Goal: Task Accomplishment & Management: Use online tool/utility

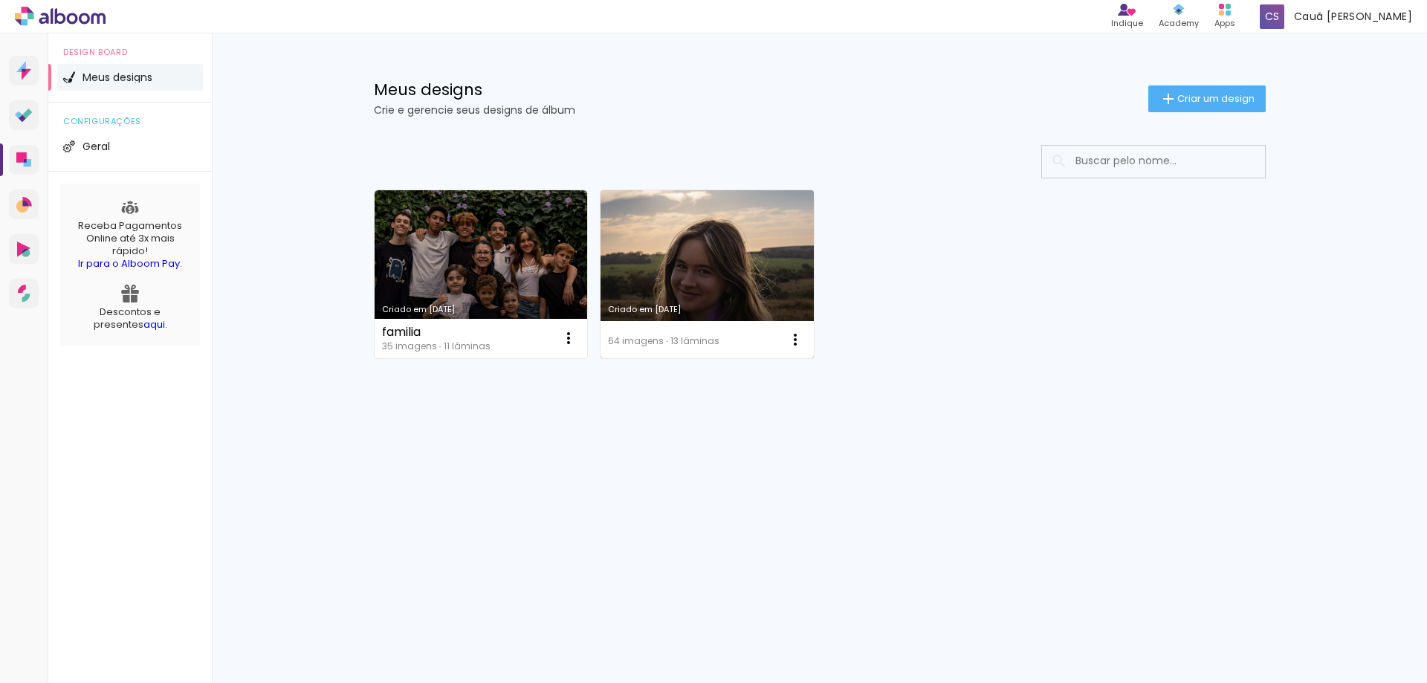
click at [722, 304] on link "Criado em [DATE]" at bounding box center [707, 274] width 213 height 168
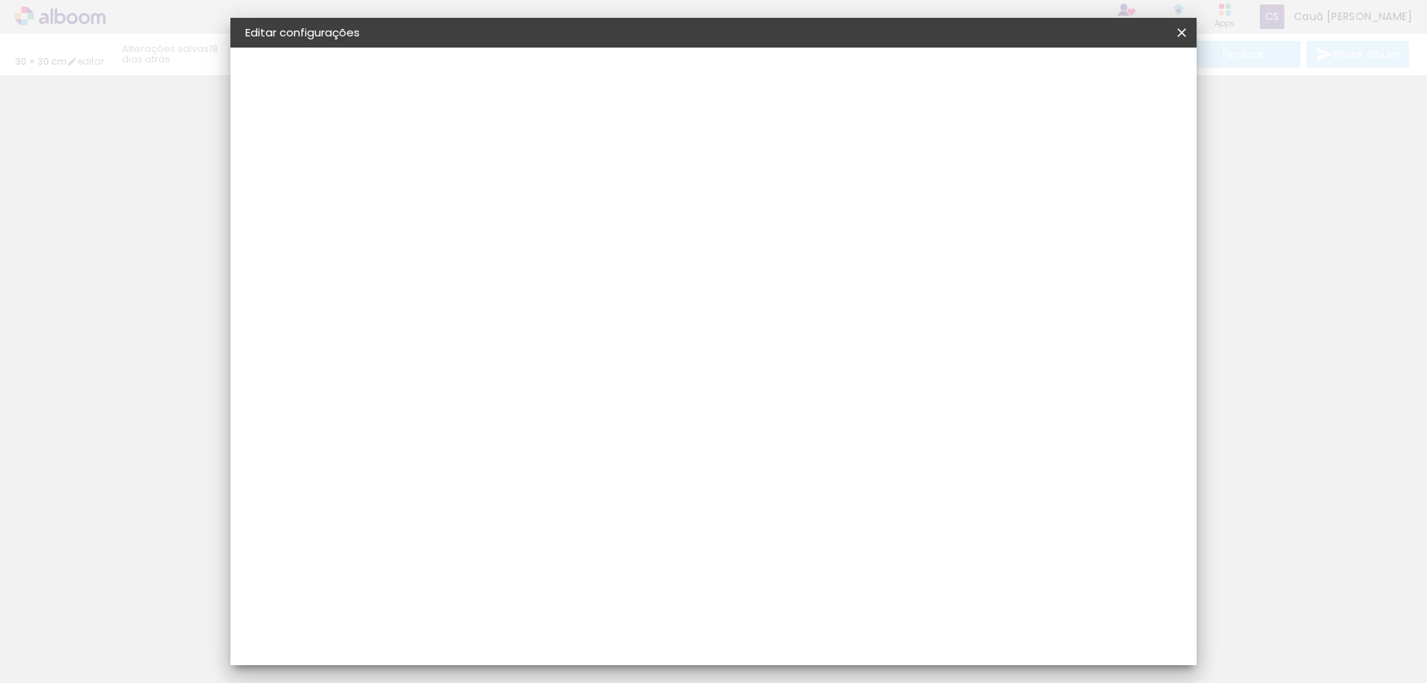
type input "30"
type input "60"
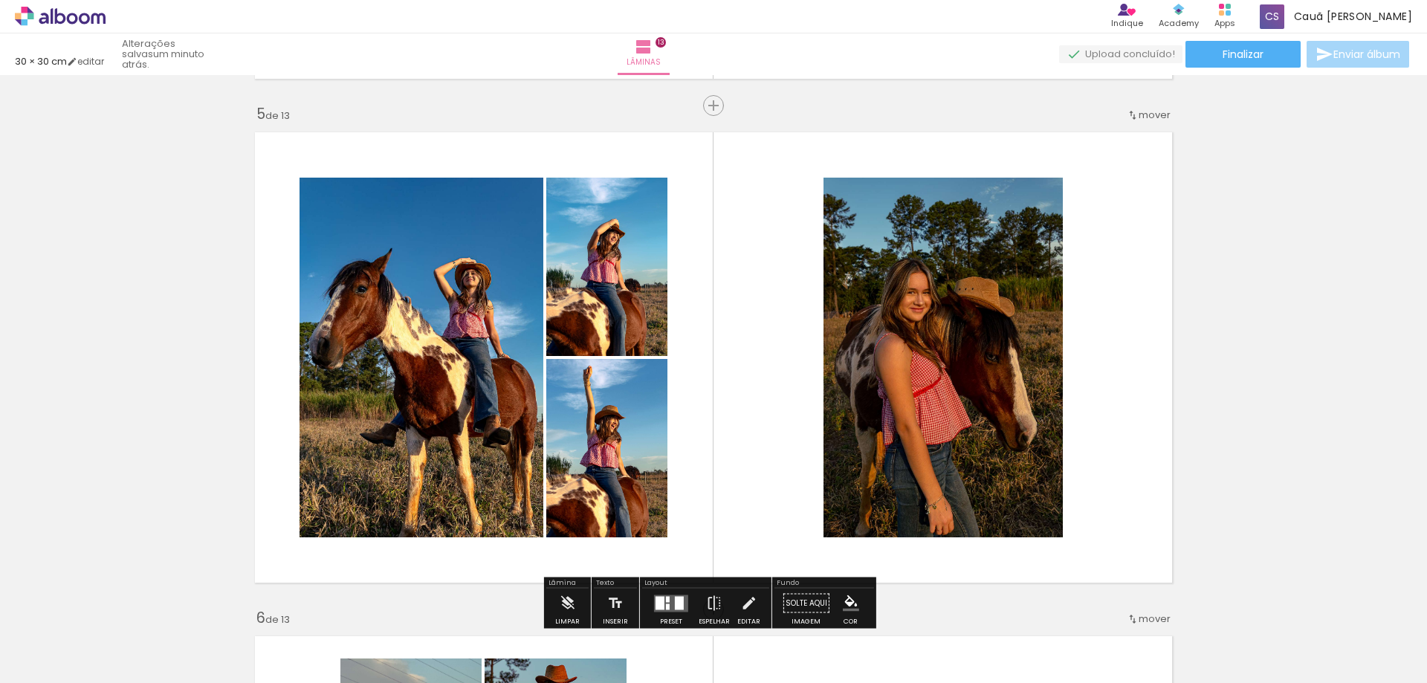
scroll to position [2394, 0]
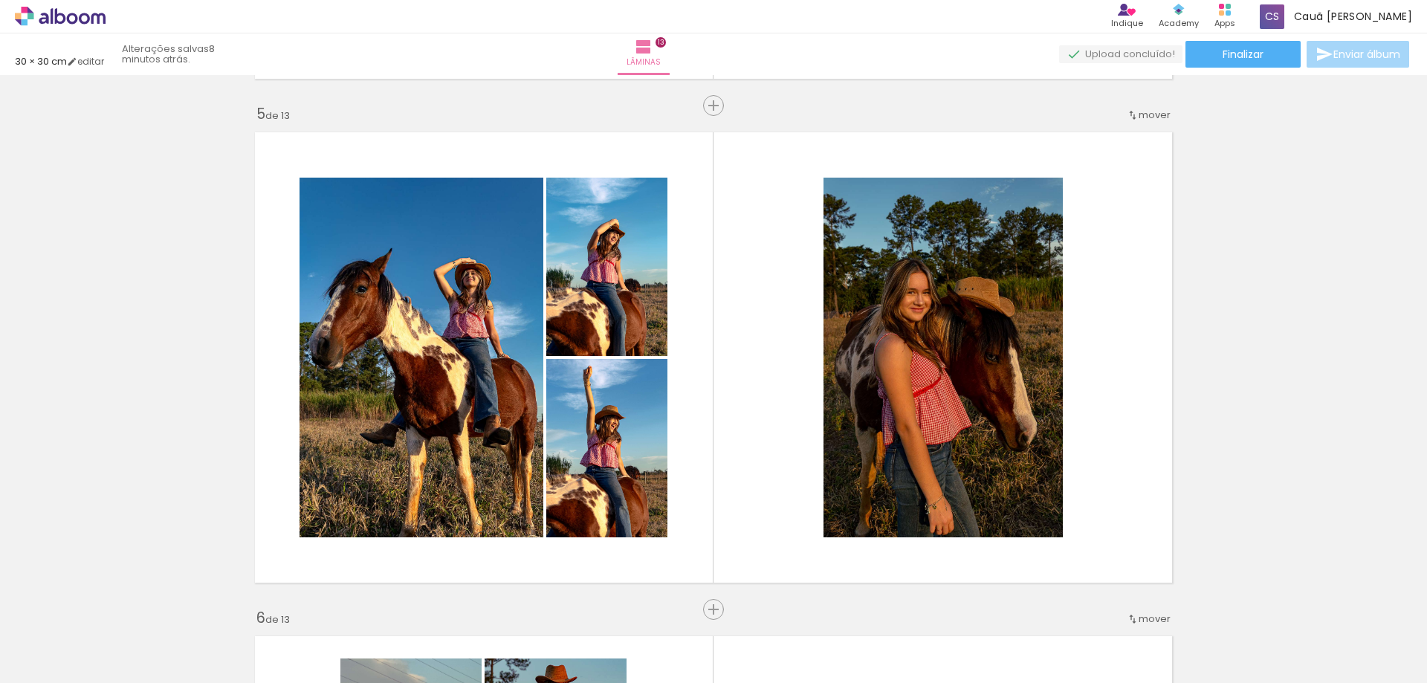
scroll to position [2394, 0]
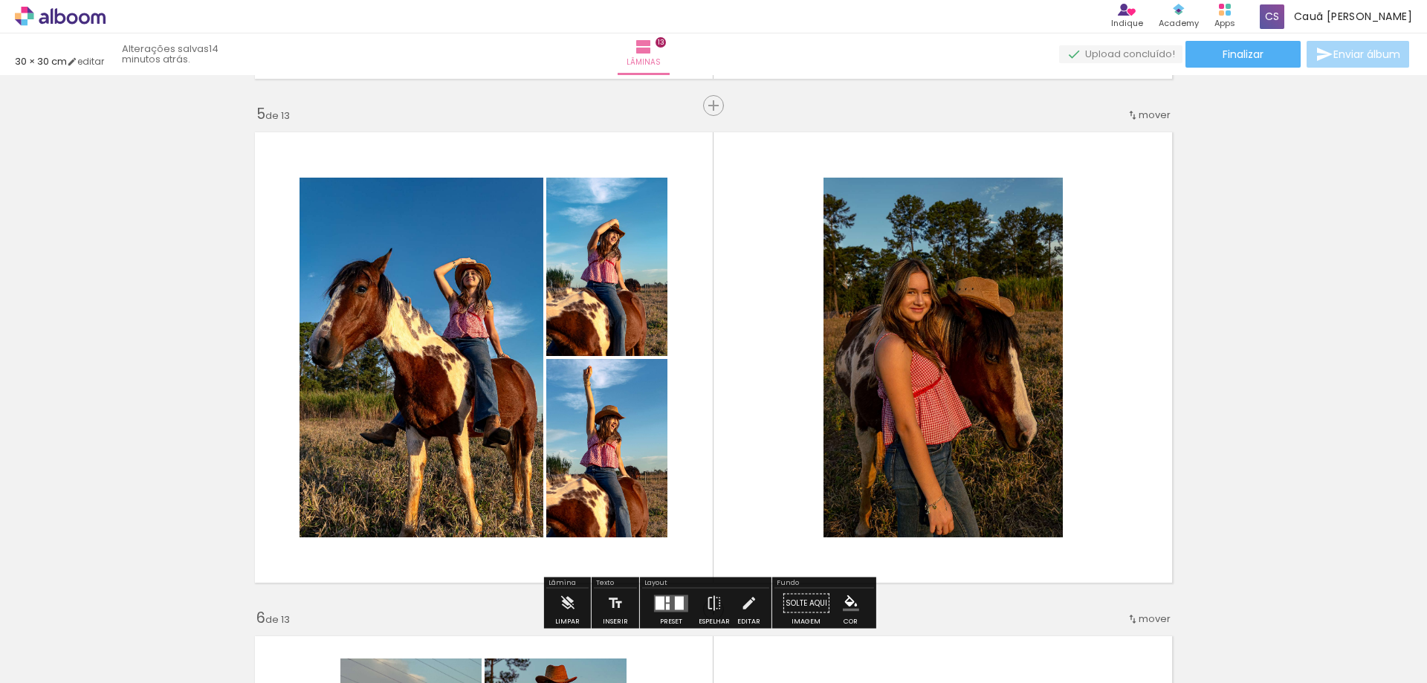
scroll to position [2394, 0]
